Goal: Transaction & Acquisition: Purchase product/service

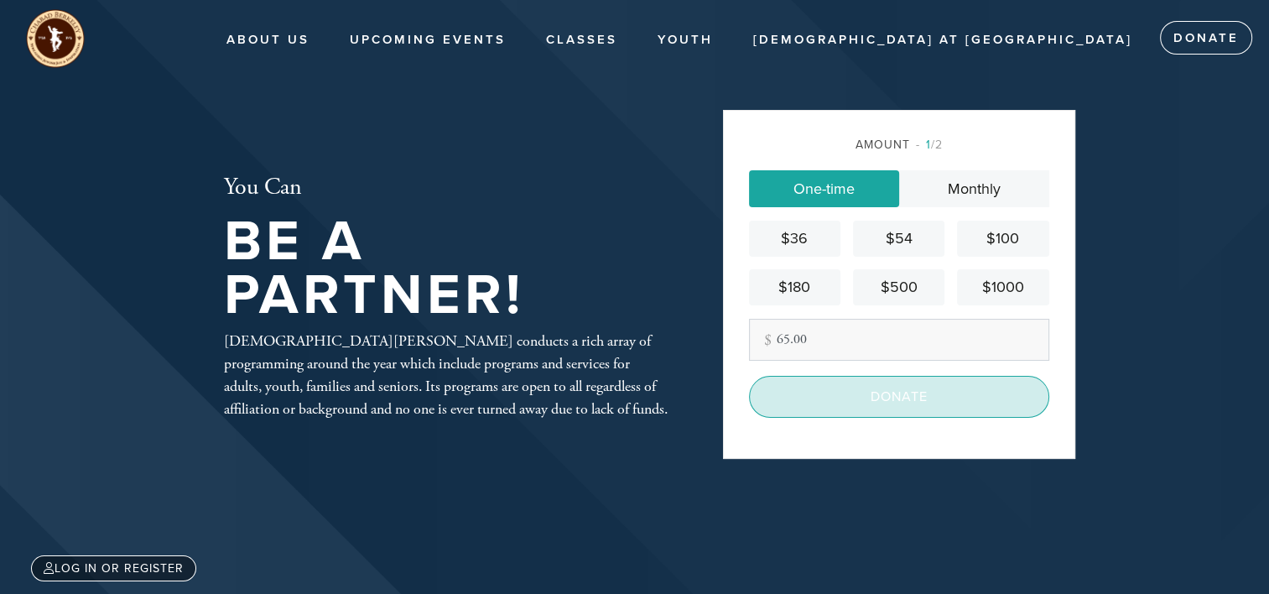
type input "65.00"
click at [891, 398] on input "Donate" at bounding box center [899, 397] width 300 height 42
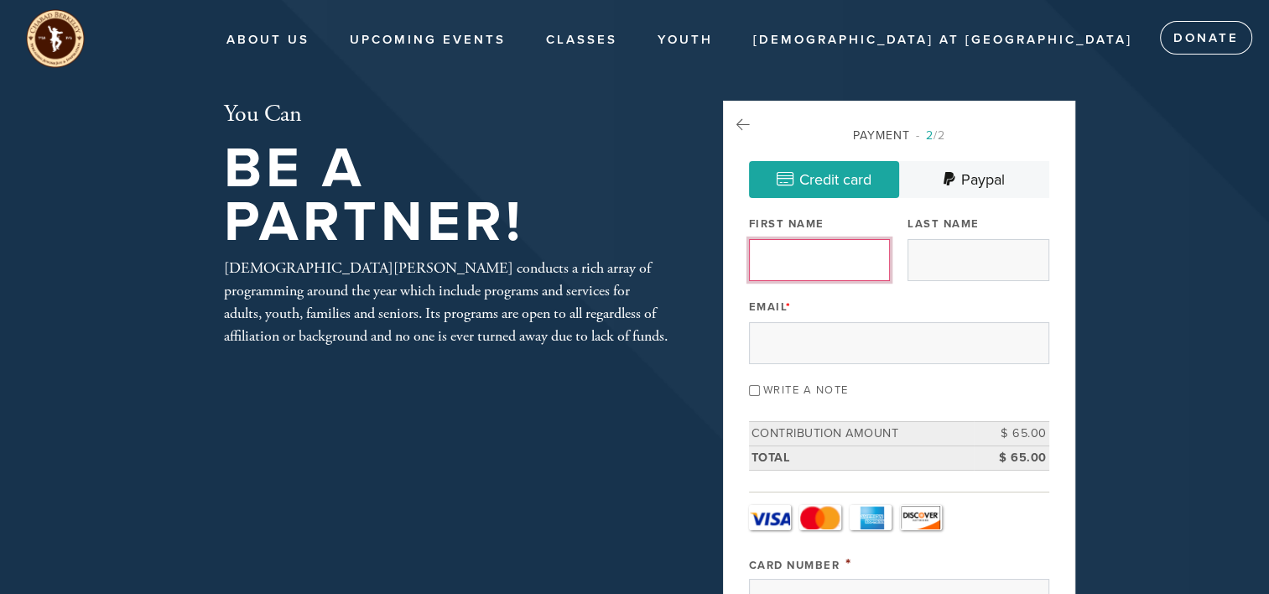
click at [829, 268] on input "First Name" at bounding box center [819, 260] width 141 height 42
type input "Joel"
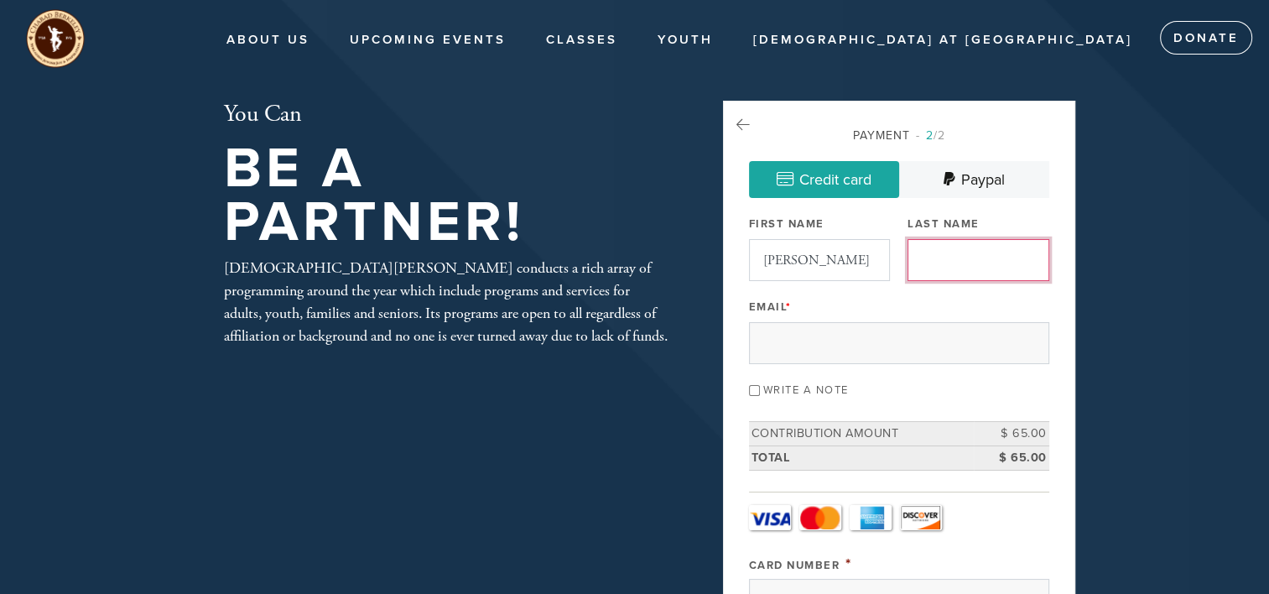
type input "Kosh"
type input "Joel"
type input "Kosh"
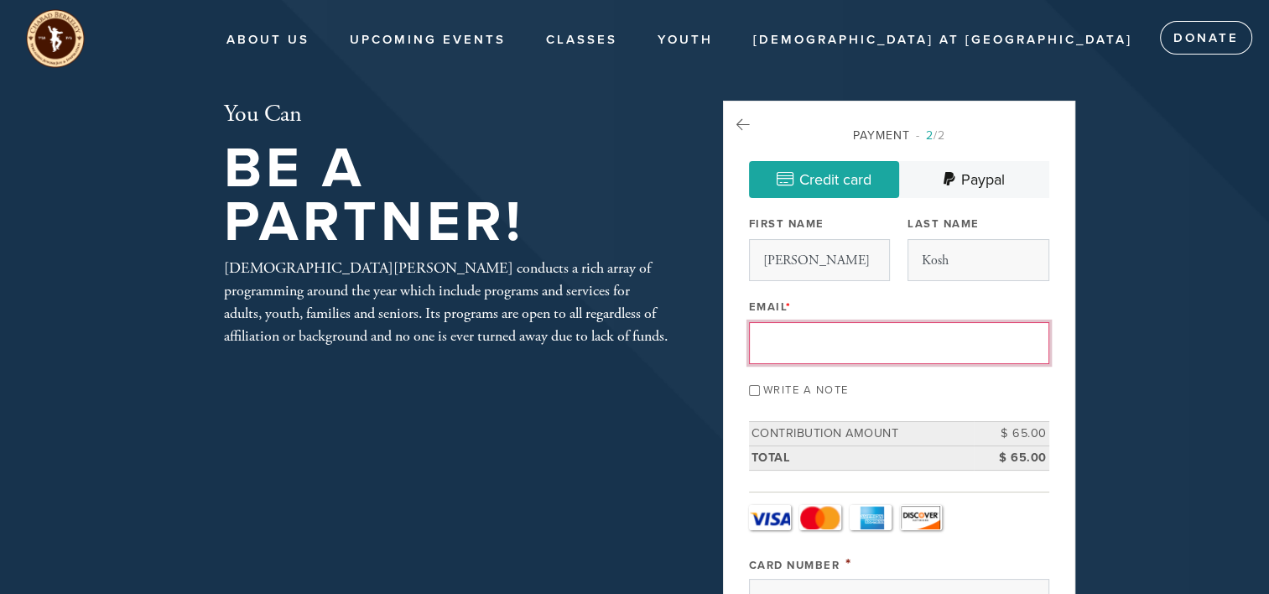
click at [812, 339] on input "Email *" at bounding box center [899, 343] width 300 height 42
type input "joelkosh@gmail.com"
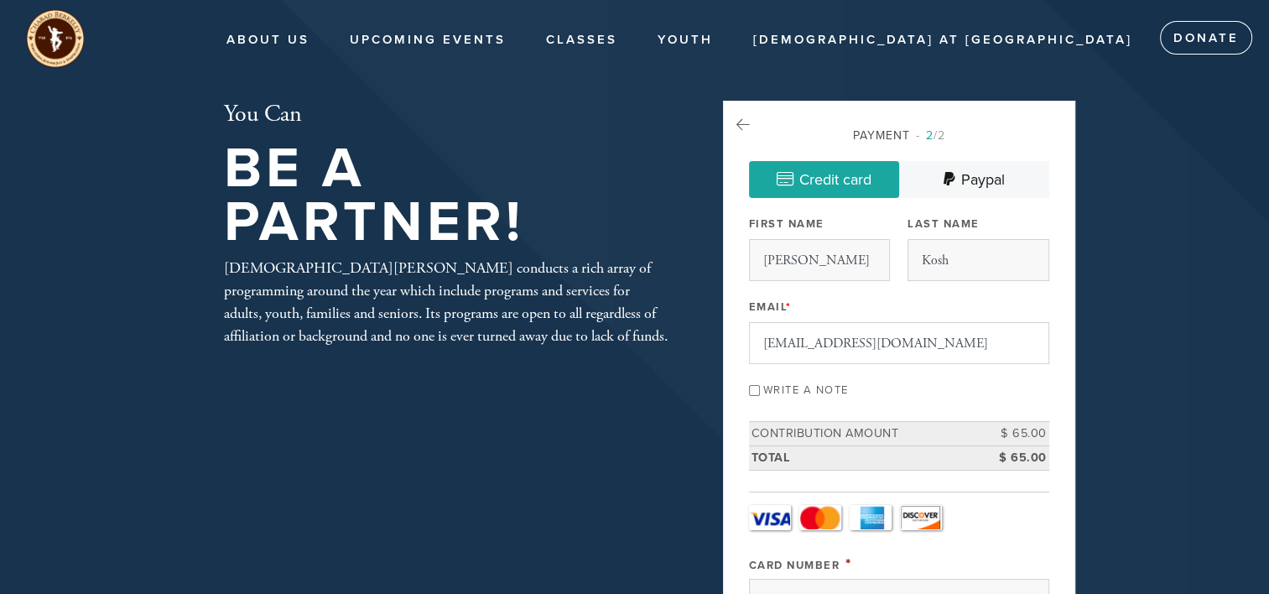
type input "Howard"
type input "1436 Berkeley Way"
type input "Berkeley"
type input "94702"
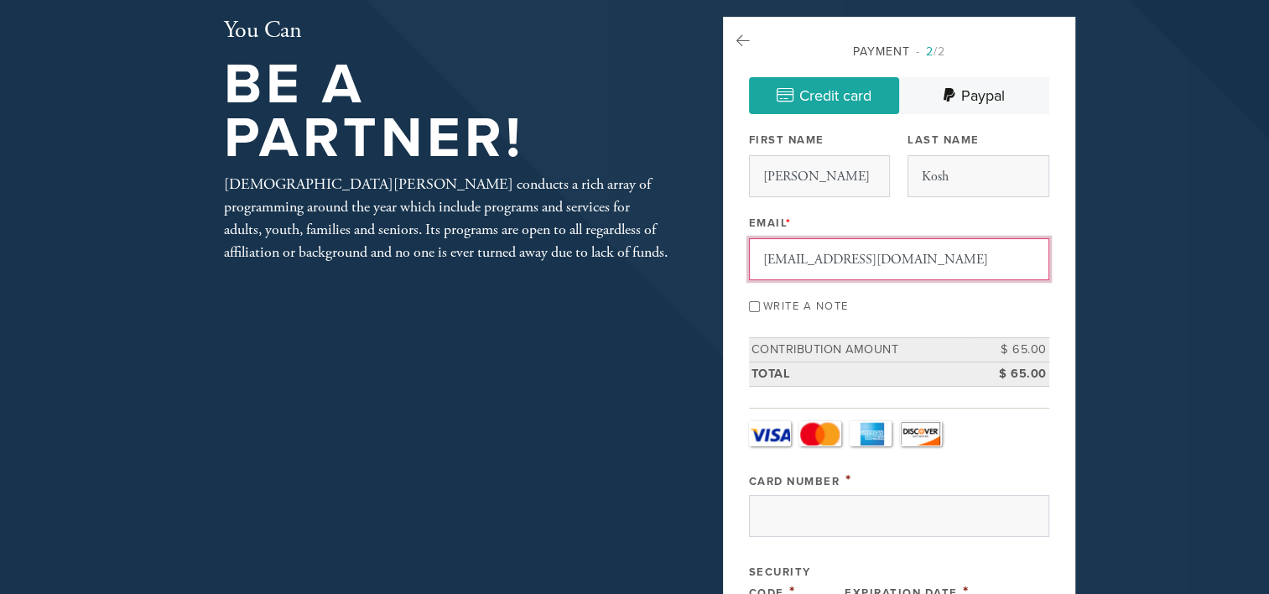
scroll to position [81, 0]
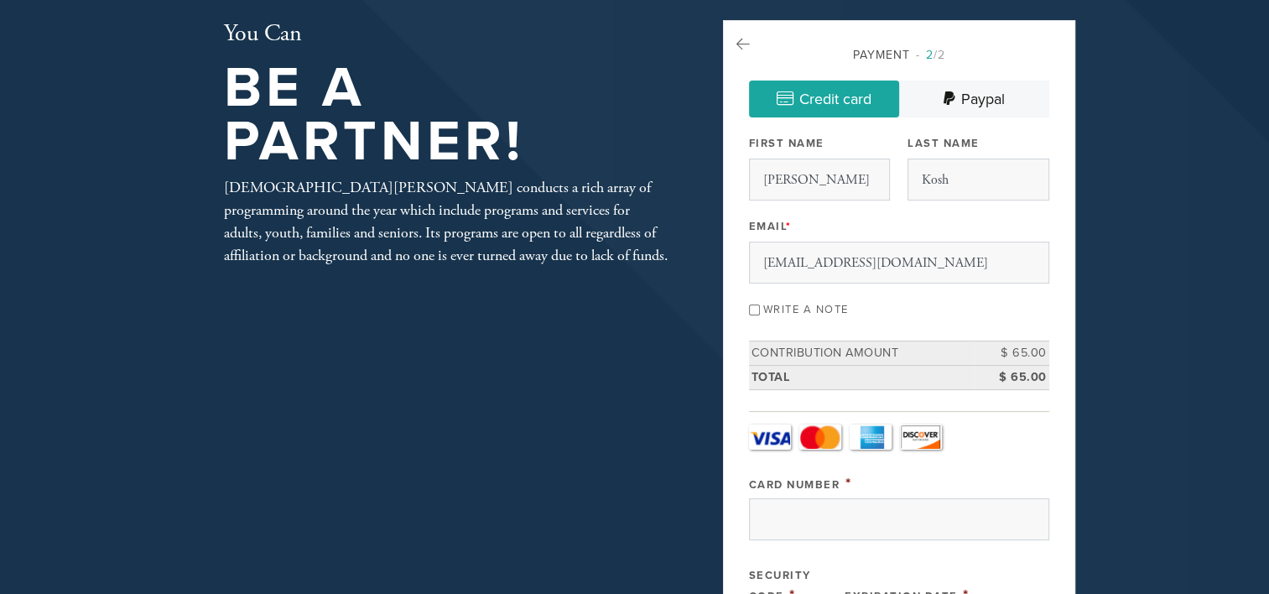
click at [771, 303] on label "Write a note" at bounding box center [806, 309] width 86 height 13
click at [760, 304] on input "Write a note" at bounding box center [754, 309] width 11 height 11
checkbox input "true"
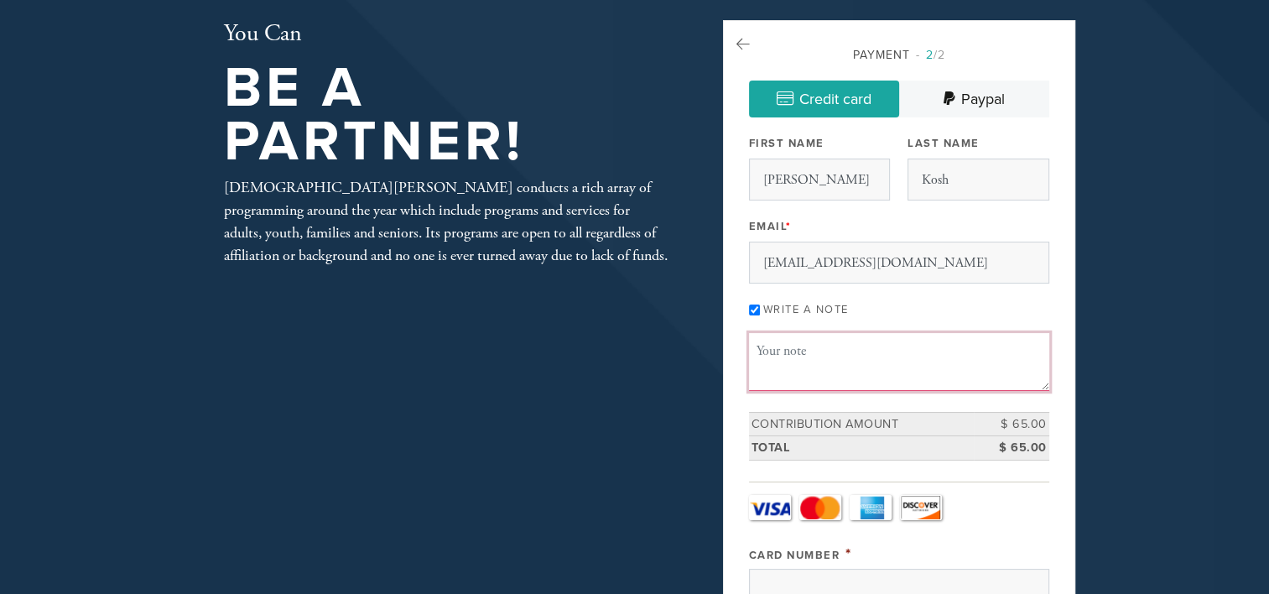
click at [802, 341] on textarea "Message or dedication" at bounding box center [899, 361] width 300 height 57
click at [827, 346] on textarea "mezuzah klaf 10/5/25" at bounding box center [899, 361] width 300 height 57
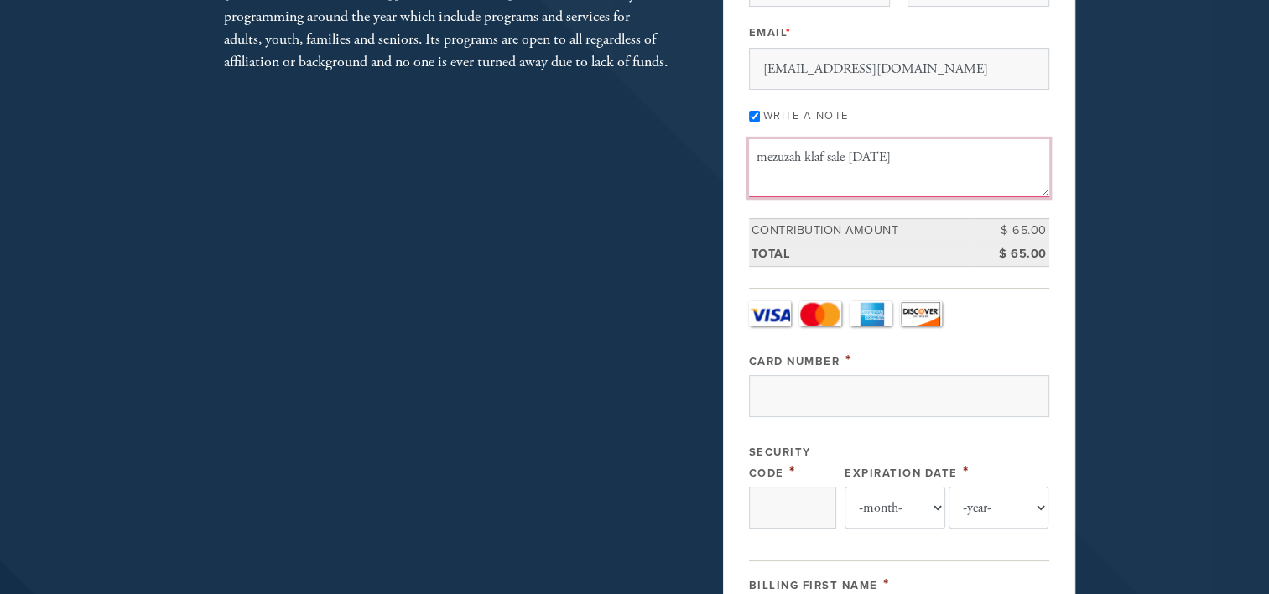
scroll to position [275, 0]
type textarea "mezuzah klaf sale 10/5/25"
click at [794, 423] on div "Card Type - select - Visa MasterCard Amex Discover Visa MasterCard Amex Discove…" at bounding box center [899, 421] width 300 height 243
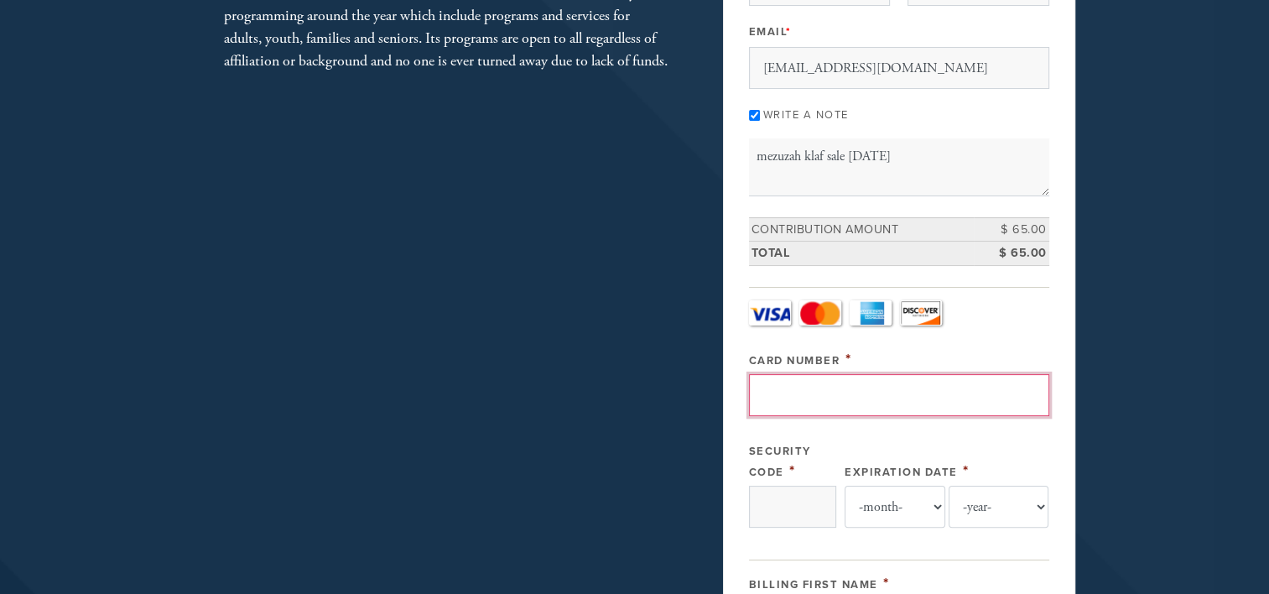
click at [823, 393] on input "Card Number" at bounding box center [899, 395] width 300 height 42
click at [809, 387] on input "Card Number" at bounding box center [899, 395] width 300 height 42
type input "4147202731116594"
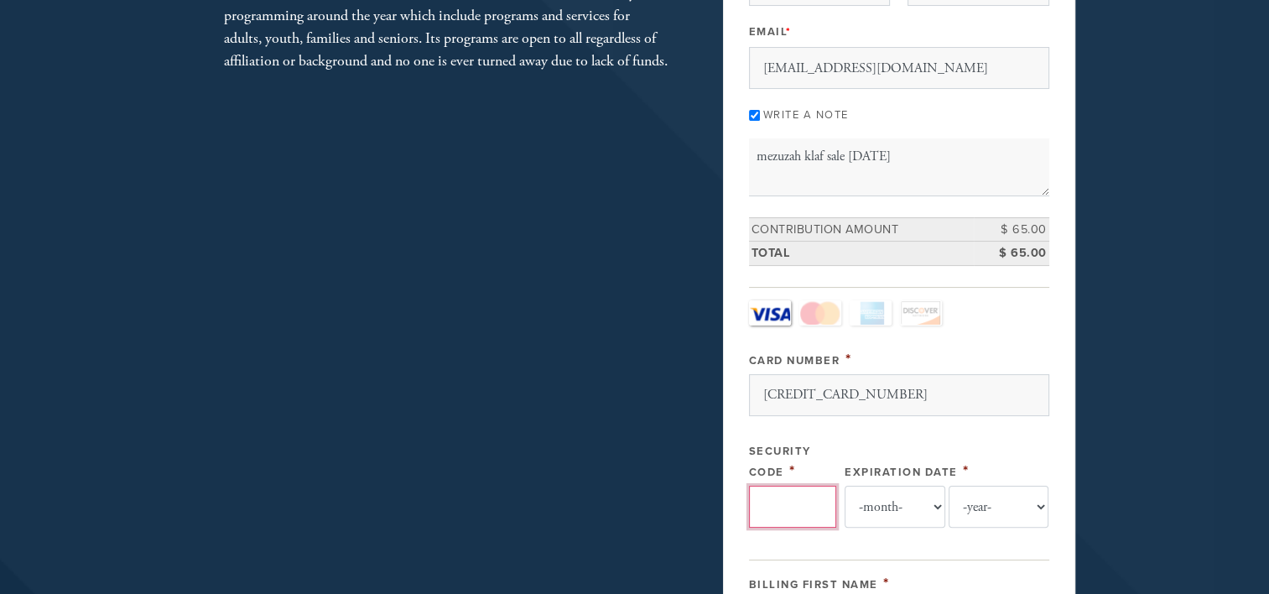
click at [790, 488] on input "Security Code" at bounding box center [792, 507] width 87 height 42
type input "762"
click at [908, 502] on select "-month- Jan Feb Mar Apr May Jun Jul Aug Sep Oct Nov Dec" at bounding box center [895, 507] width 101 height 42
select select "3"
click at [845, 486] on select "-month- Jan Feb Mar Apr May Jun Jul Aug Sep Oct Nov Dec" at bounding box center [895, 507] width 101 height 42
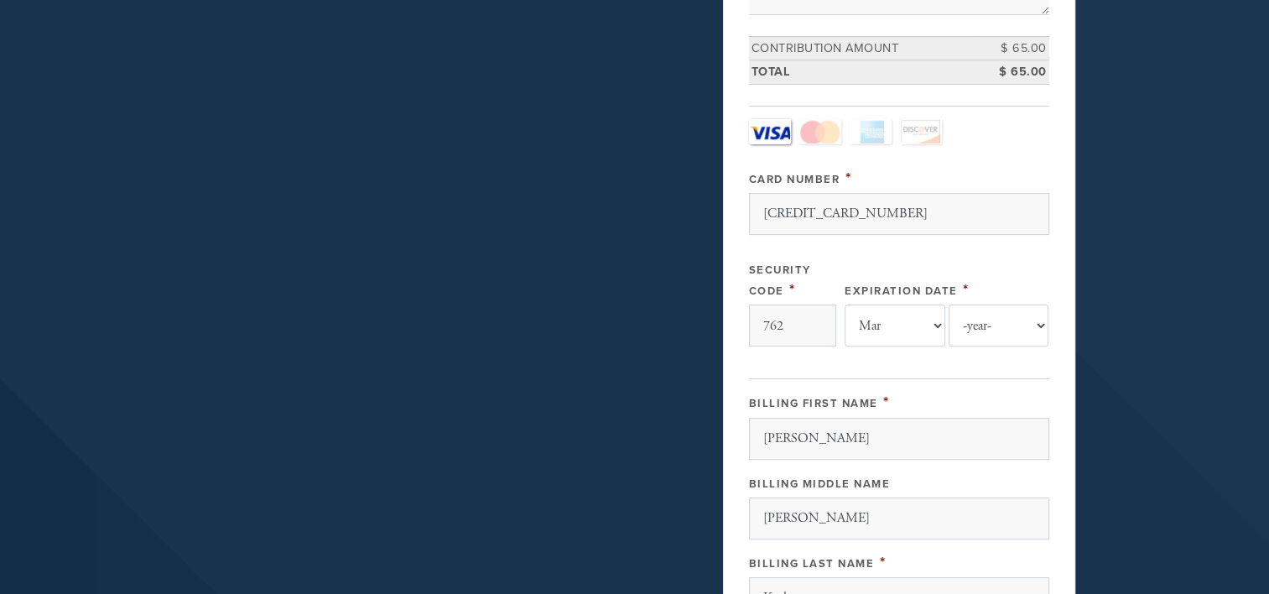
scroll to position [461, 0]
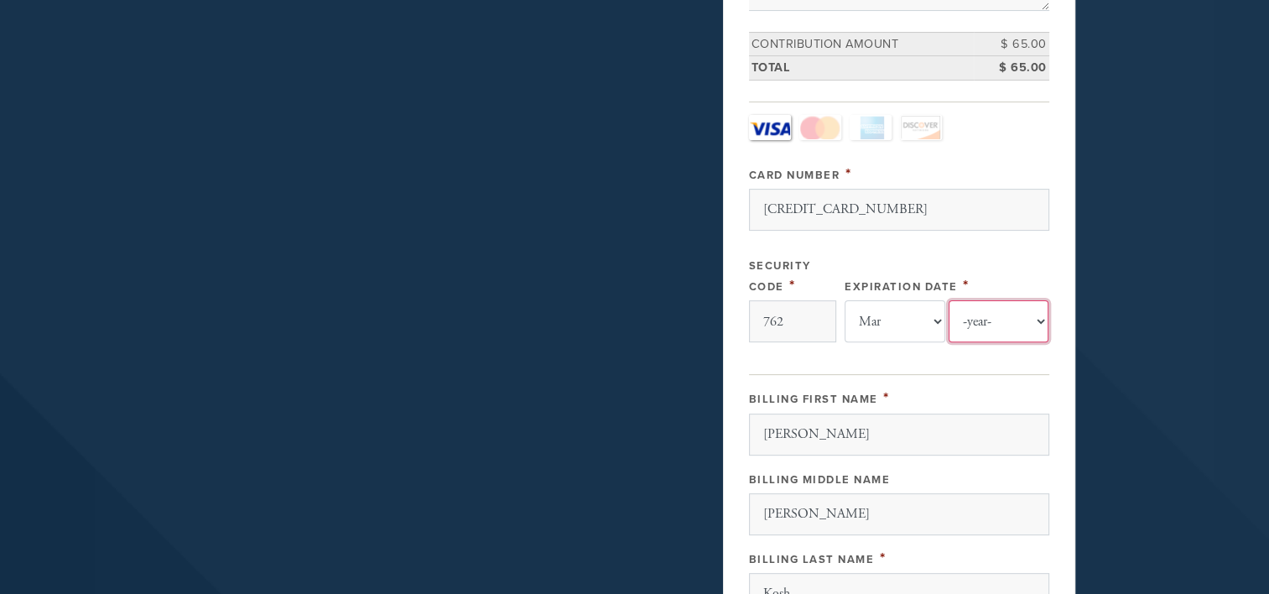
click at [986, 300] on select "-year- 2025 2026 2027 2028 2029 2030 2031 2032 2033 2034 2035" at bounding box center [999, 321] width 101 height 42
select select "2030"
click at [949, 300] on select "-year- 2025 2026 2027 2028 2029 2030 2031 2032 2033 2034 2035" at bounding box center [999, 321] width 101 height 42
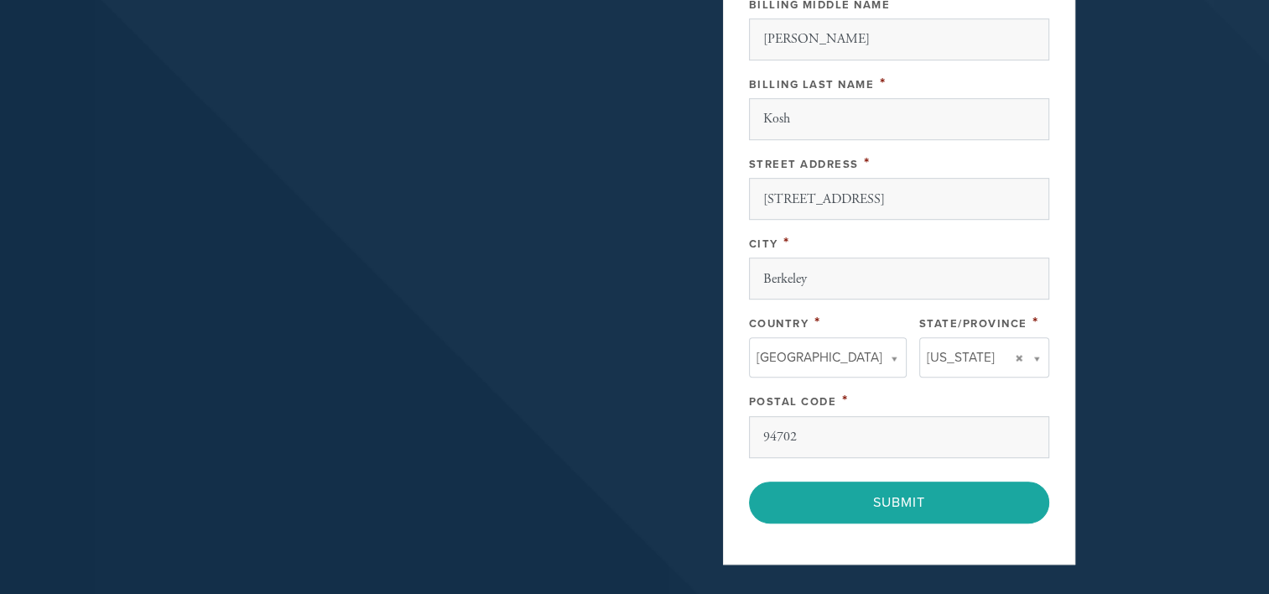
scroll to position [936, 0]
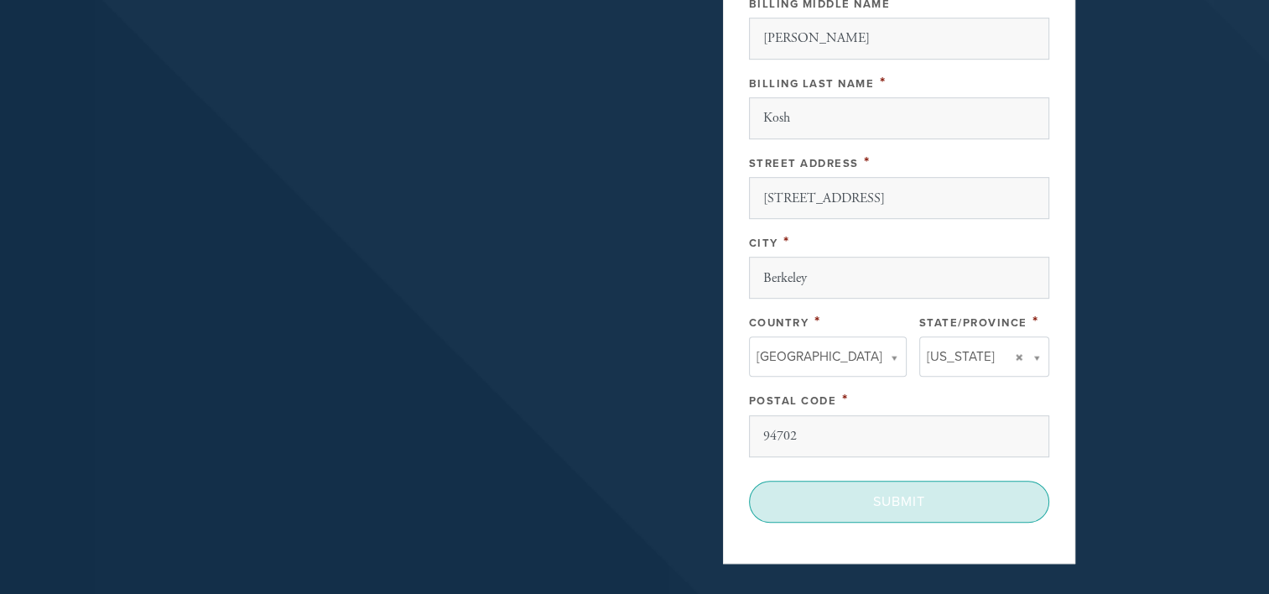
drag, startPoint x: 864, startPoint y: 484, endPoint x: 817, endPoint y: 503, distance: 50.8
click at [817, 503] on input "Submit" at bounding box center [899, 502] width 300 height 42
